Goal: Use online tool/utility: Utilize a website feature to perform a specific function

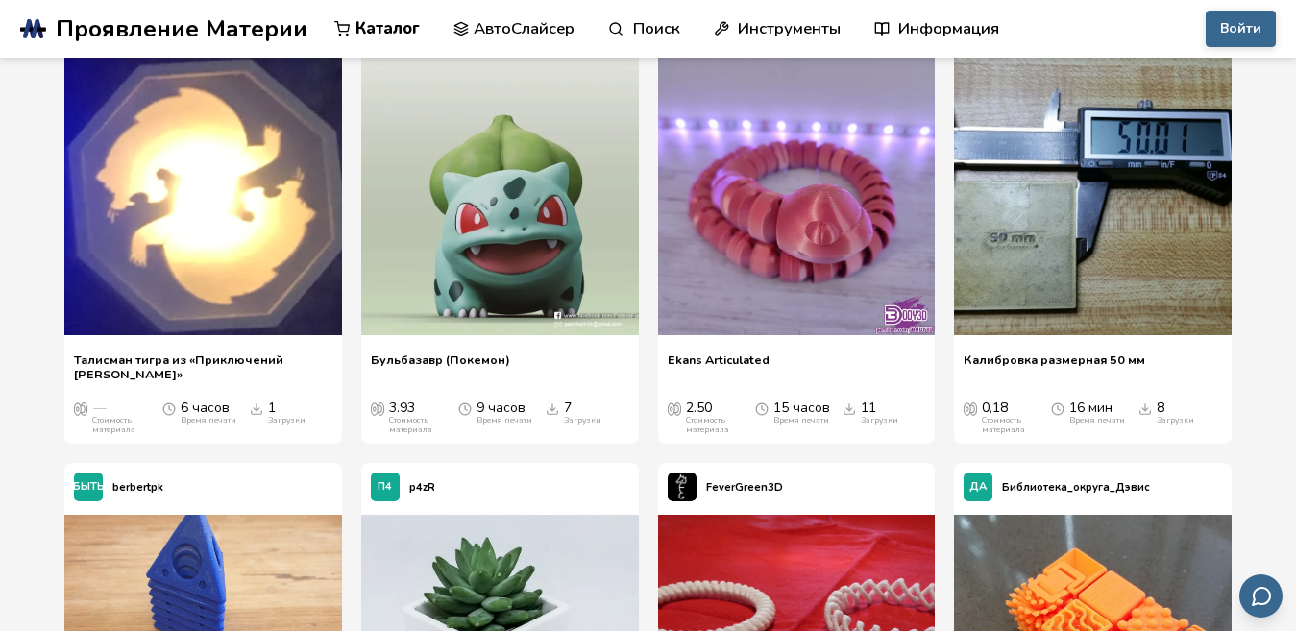
scroll to position [36309, 0]
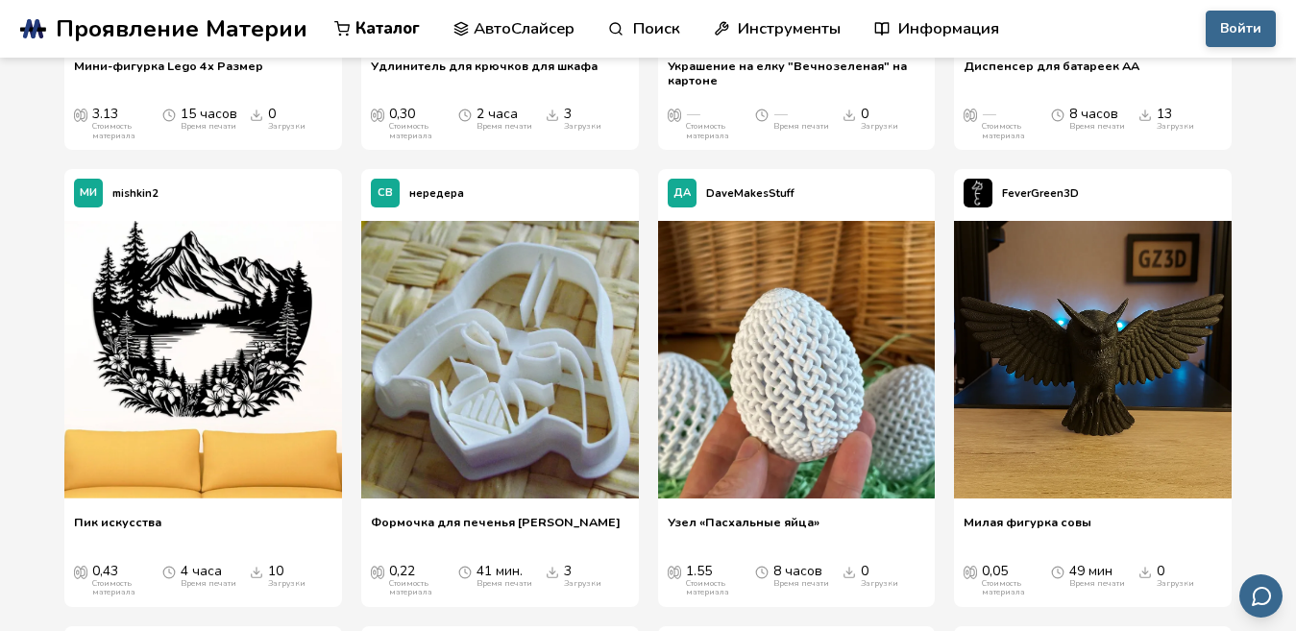
scroll to position [46722, 0]
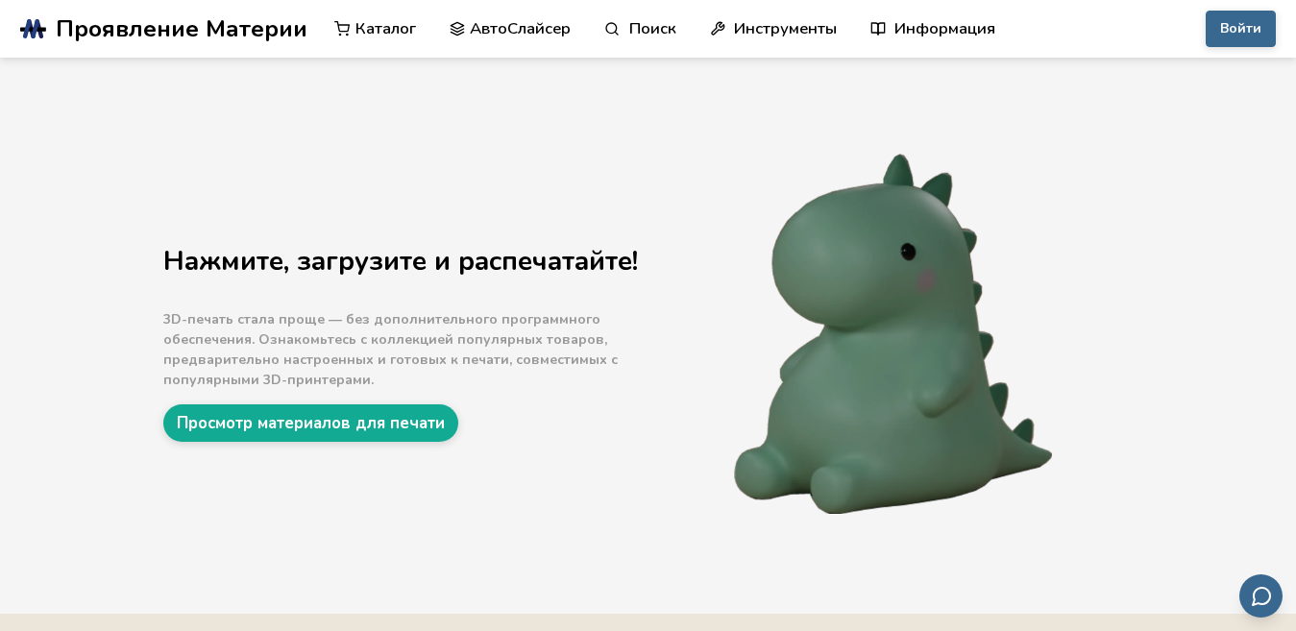
click at [499, 30] on font "АвтоСлайсер" at bounding box center [520, 28] width 101 height 22
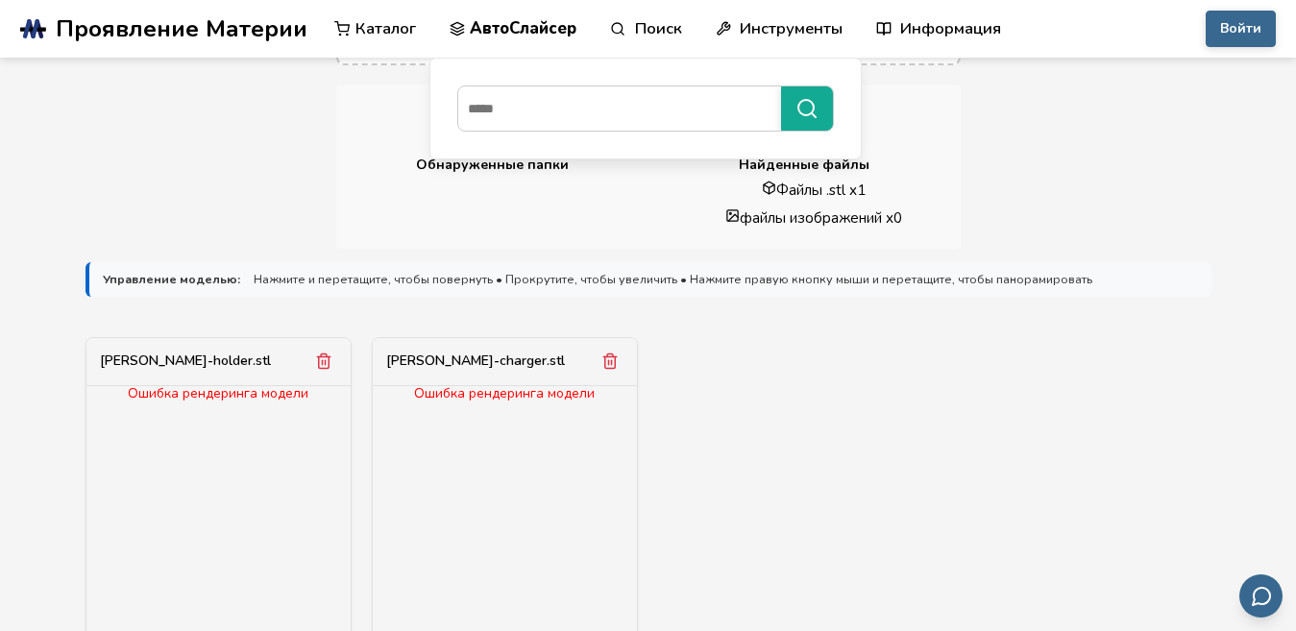
scroll to position [433, 0]
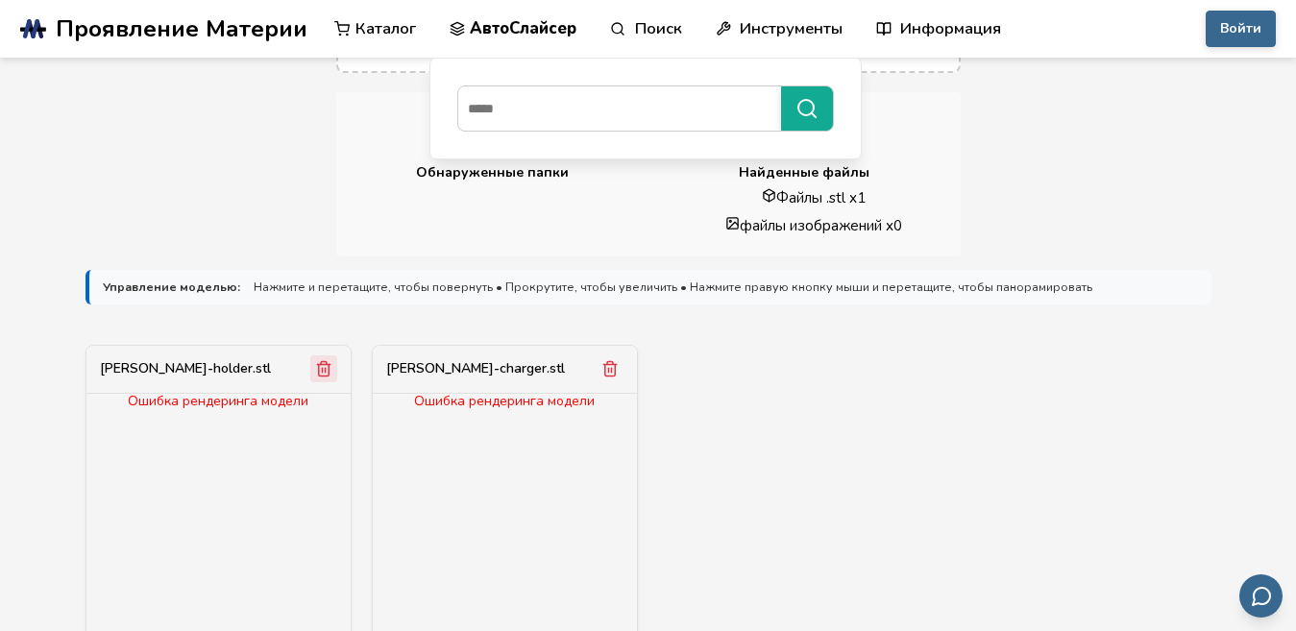
click at [322, 369] on line "Удалить модель" at bounding box center [322, 370] width 0 height 5
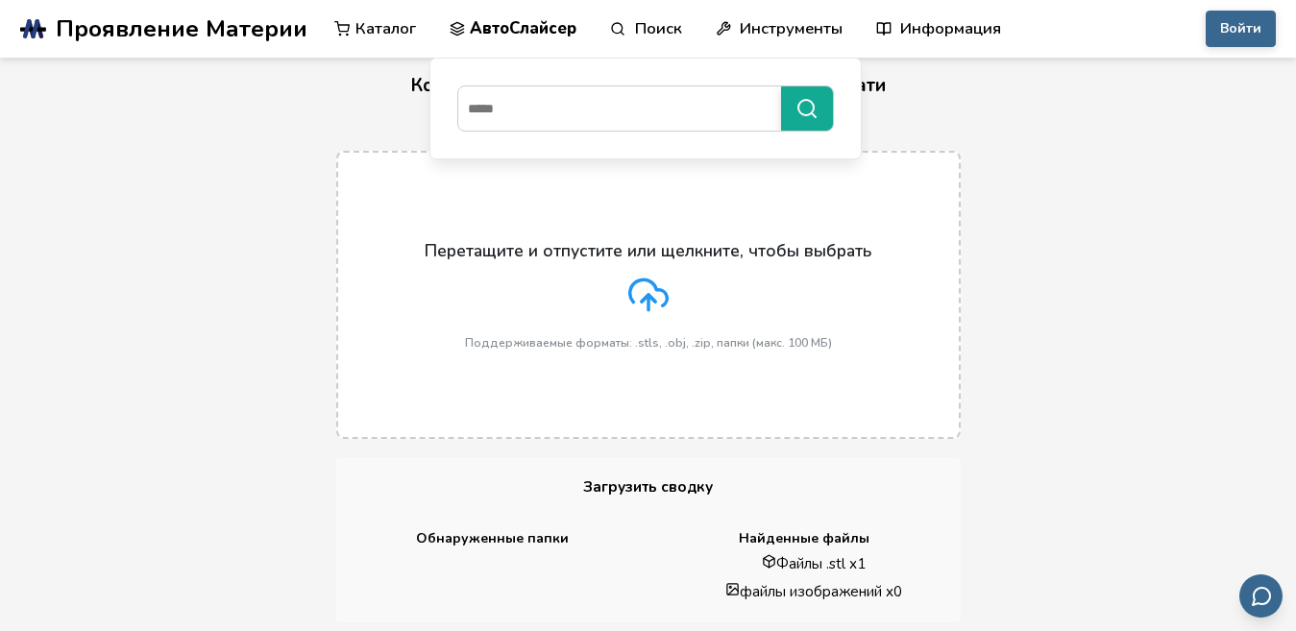
scroll to position [0, 0]
